Goal: Task Accomplishment & Management: Manage account settings

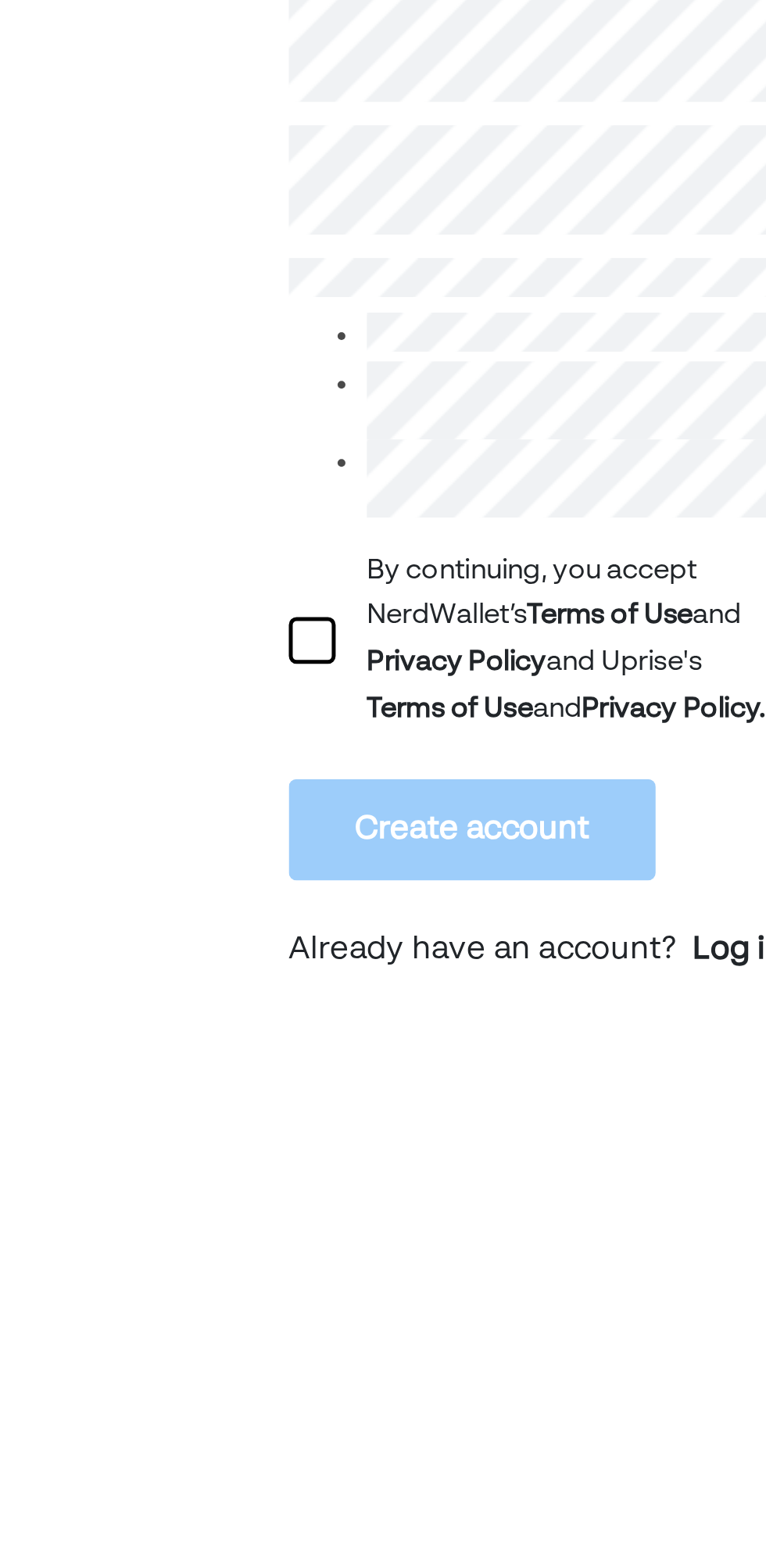
click at [126, 610] on div at bounding box center [125, 600] width 19 height 19
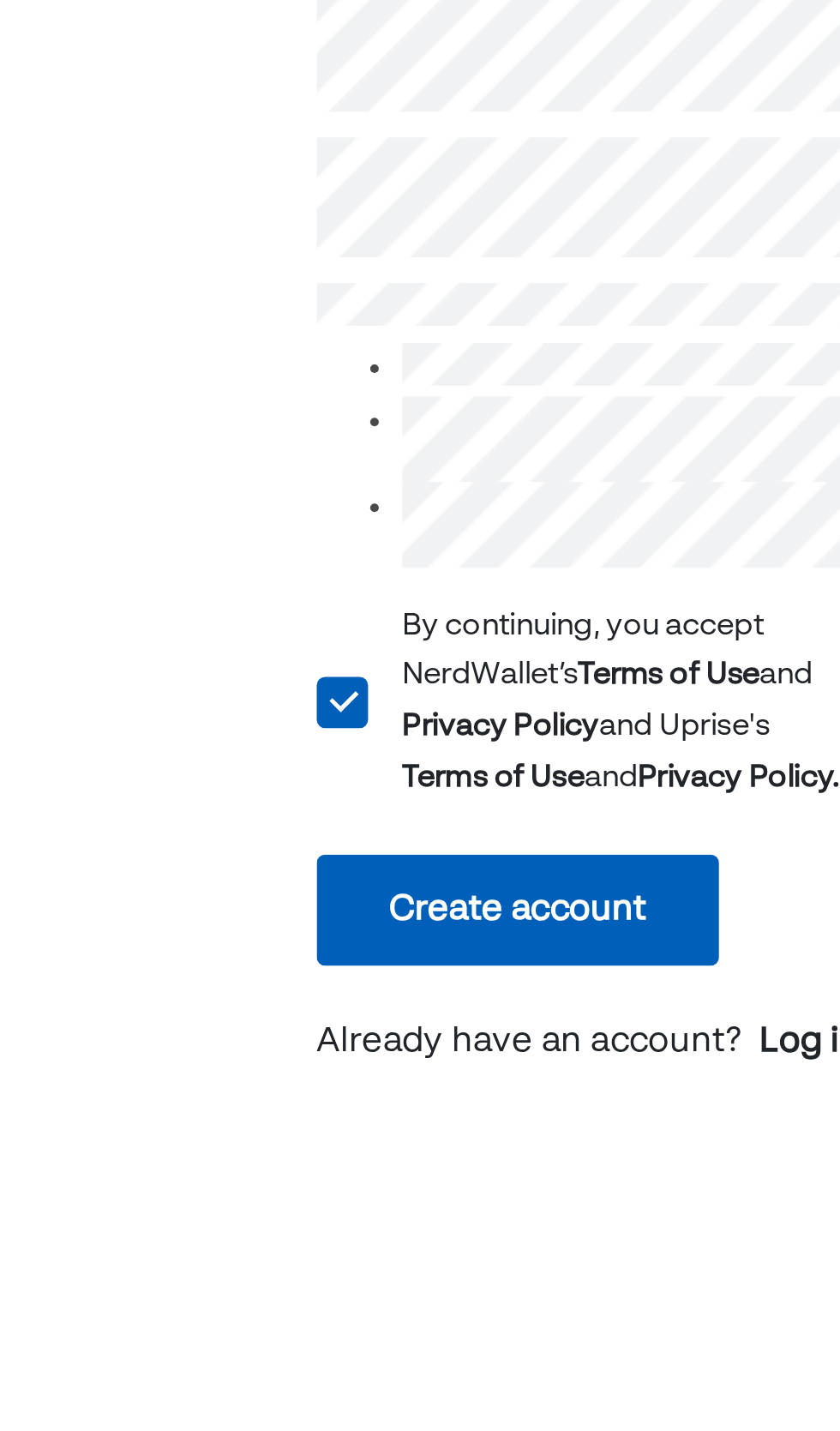
click at [215, 750] on button "Create account" at bounding box center [207, 741] width 161 height 45
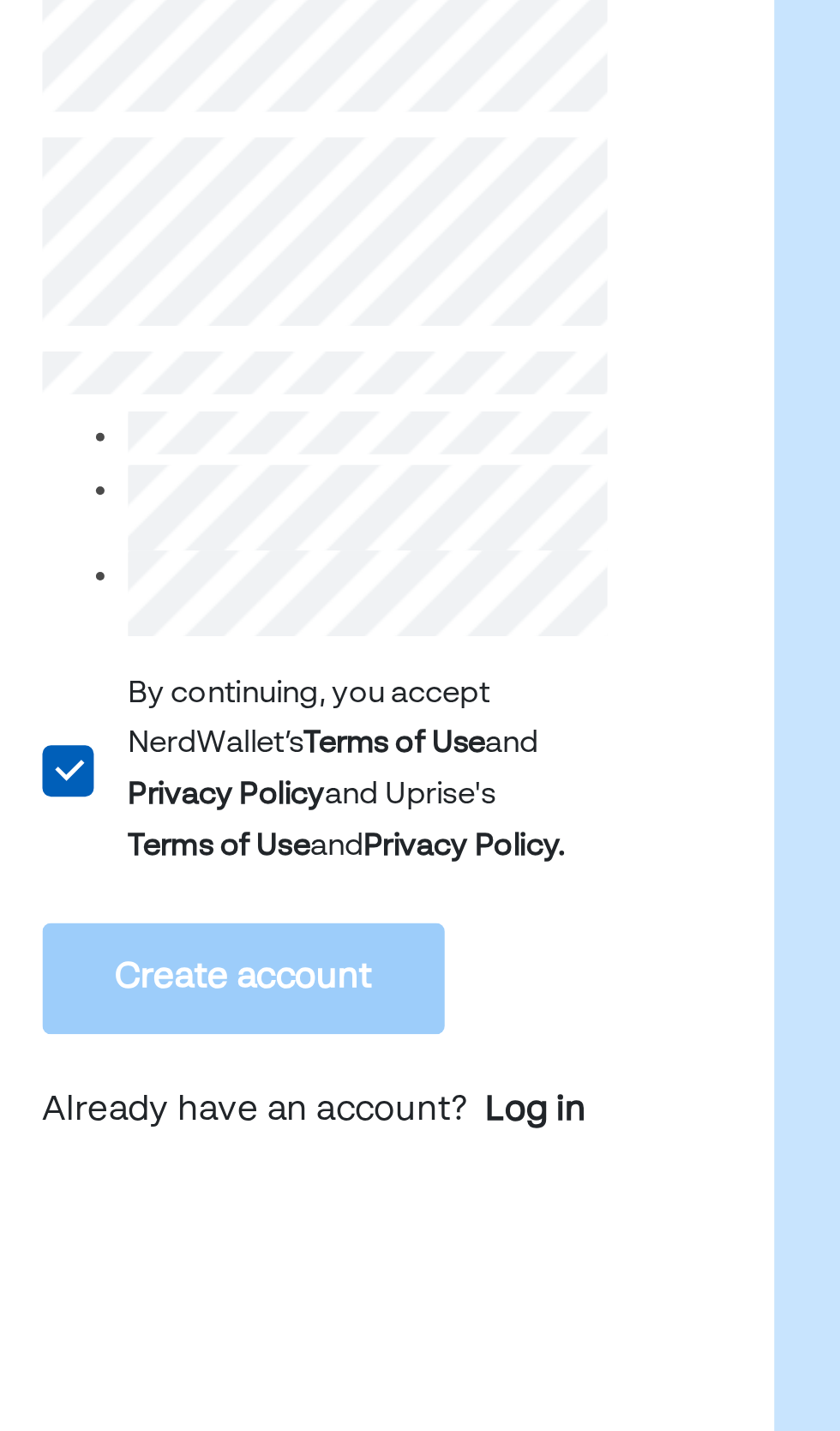
click at [329, 826] on div "Log in" at bounding box center [325, 822] width 40 height 21
